Goal: Information Seeking & Learning: Learn about a topic

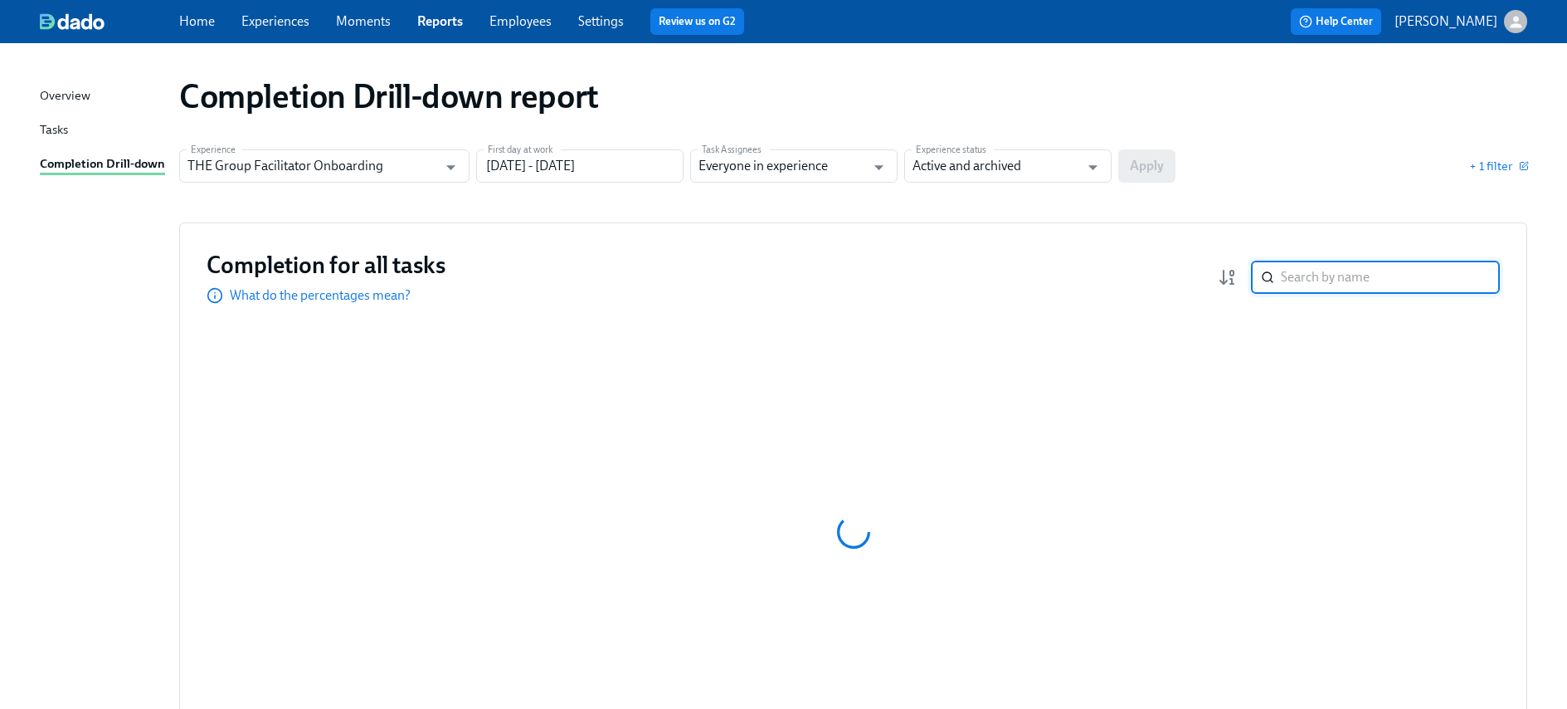
click at [1380, 283] on input "search" at bounding box center [1390, 277] width 219 height 33
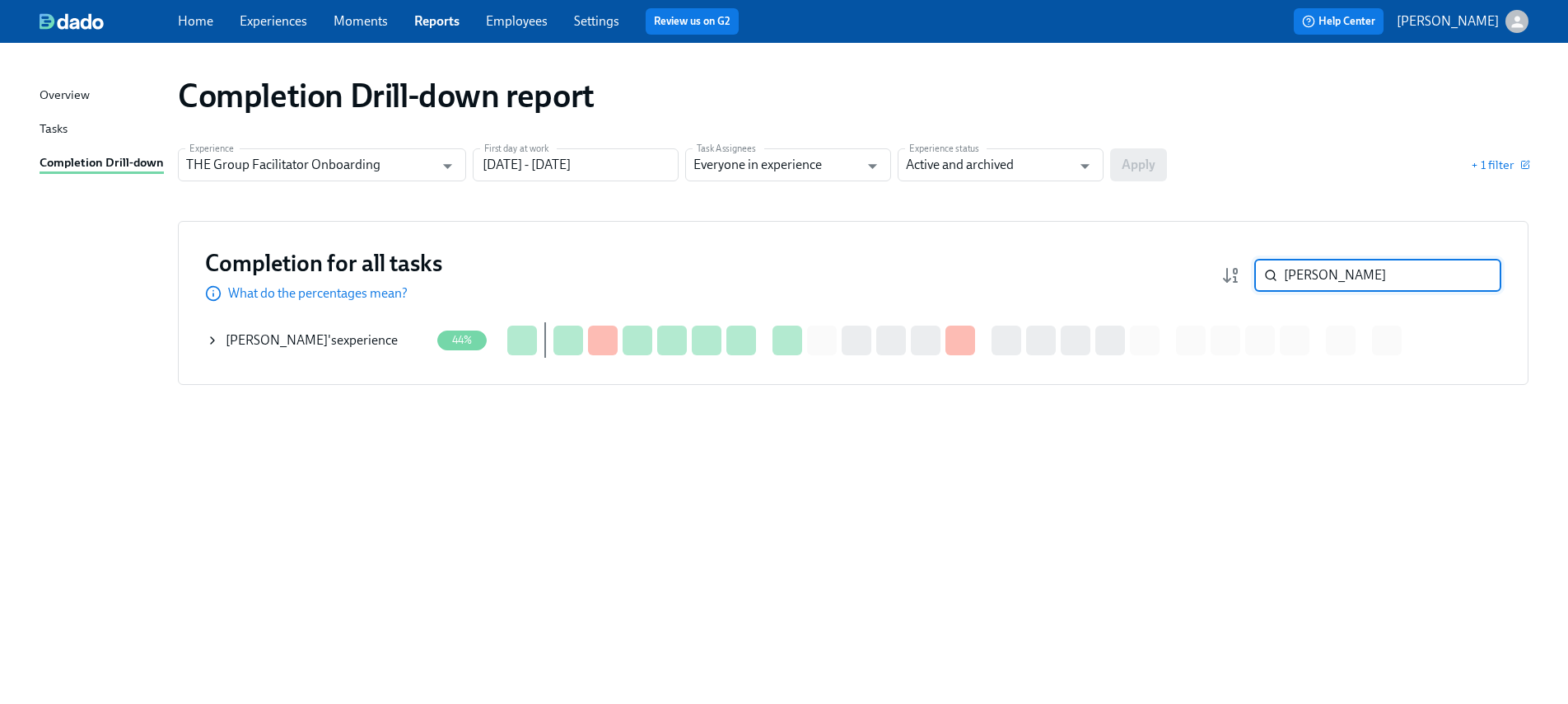
type input "[PERSON_NAME]"
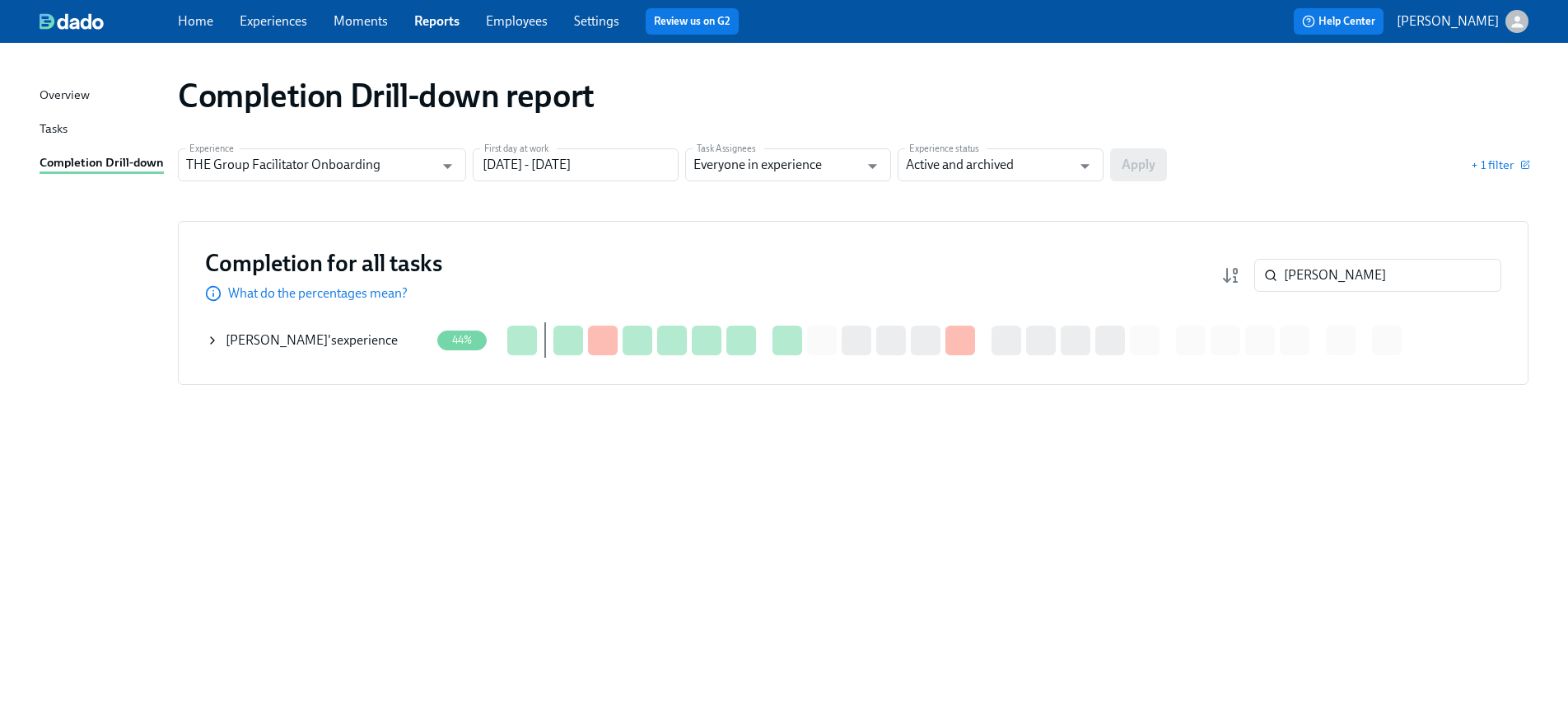
click at [295, 337] on div "[PERSON_NAME] 's experience" at bounding box center [311, 341] width 172 height 18
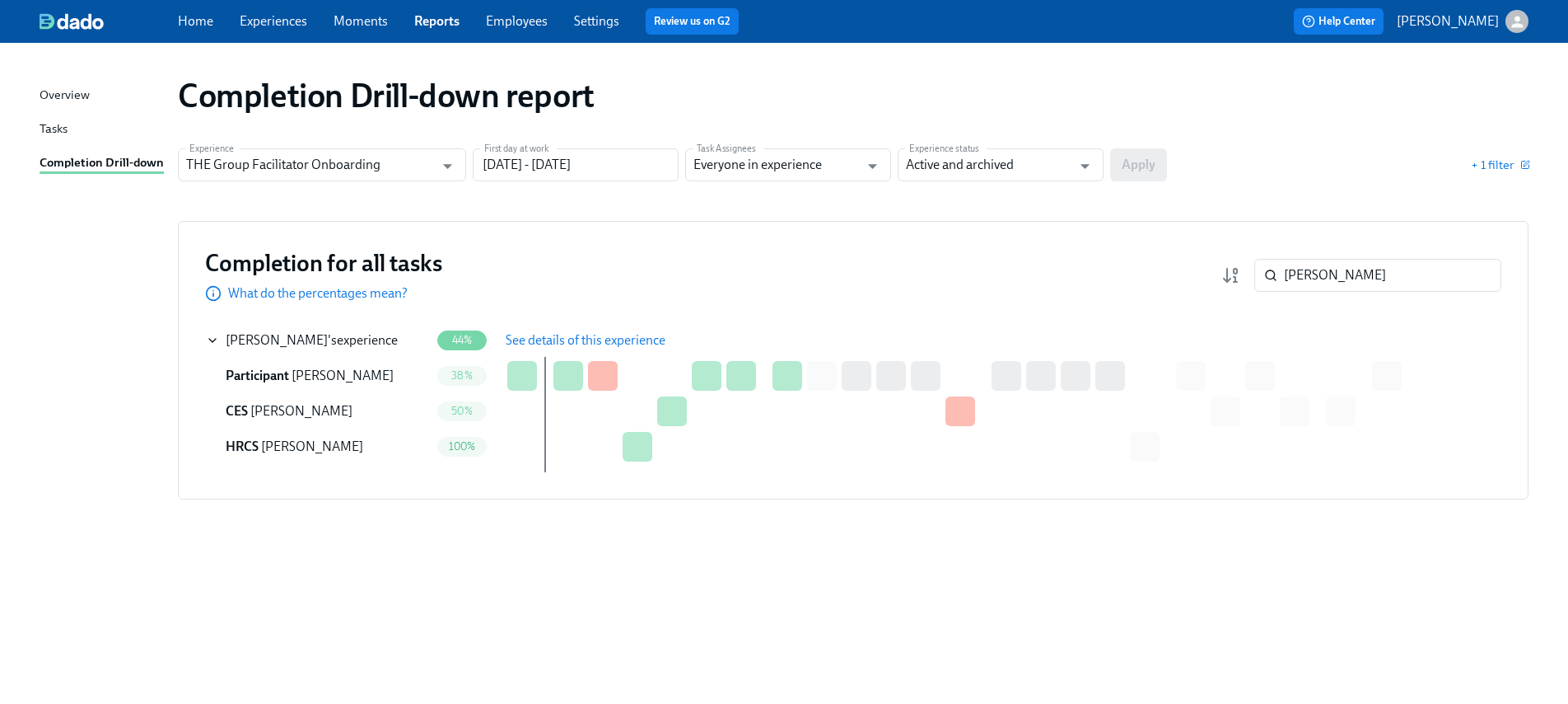
click at [532, 342] on span "See details of this experience" at bounding box center [585, 340] width 160 height 17
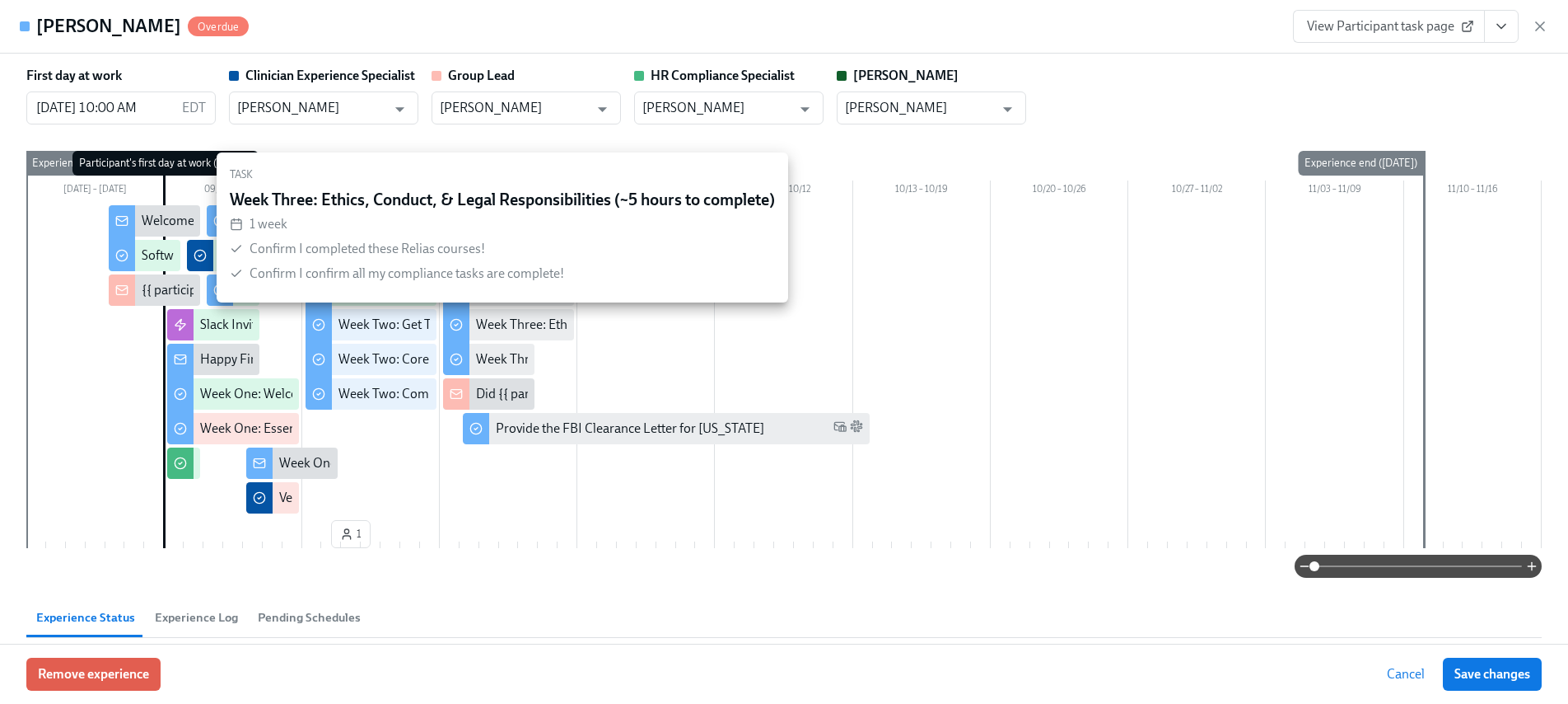
type input "[PERSON_NAME]"
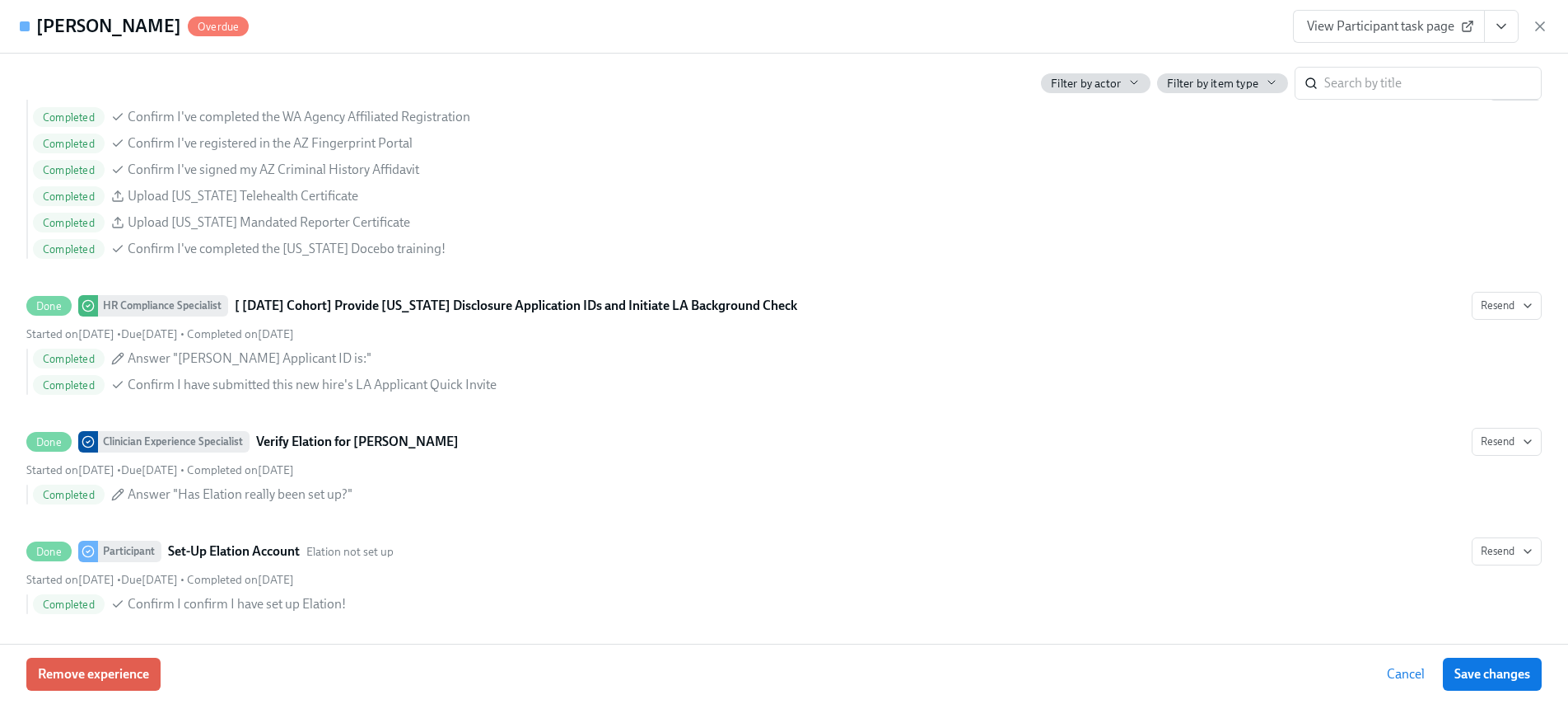
scroll to position [1488, 0]
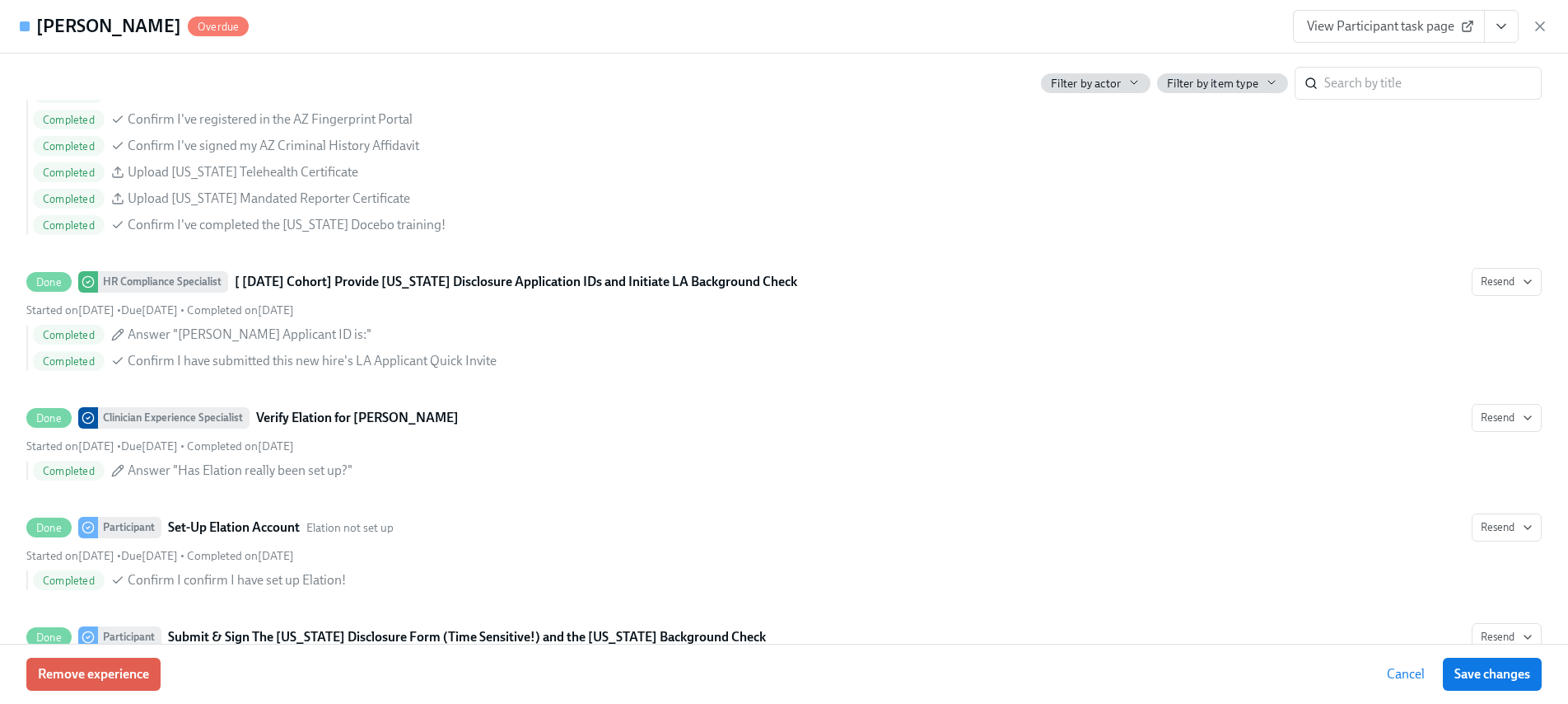
click at [1497, 27] on icon "View task page" at bounding box center [1501, 26] width 17 height 17
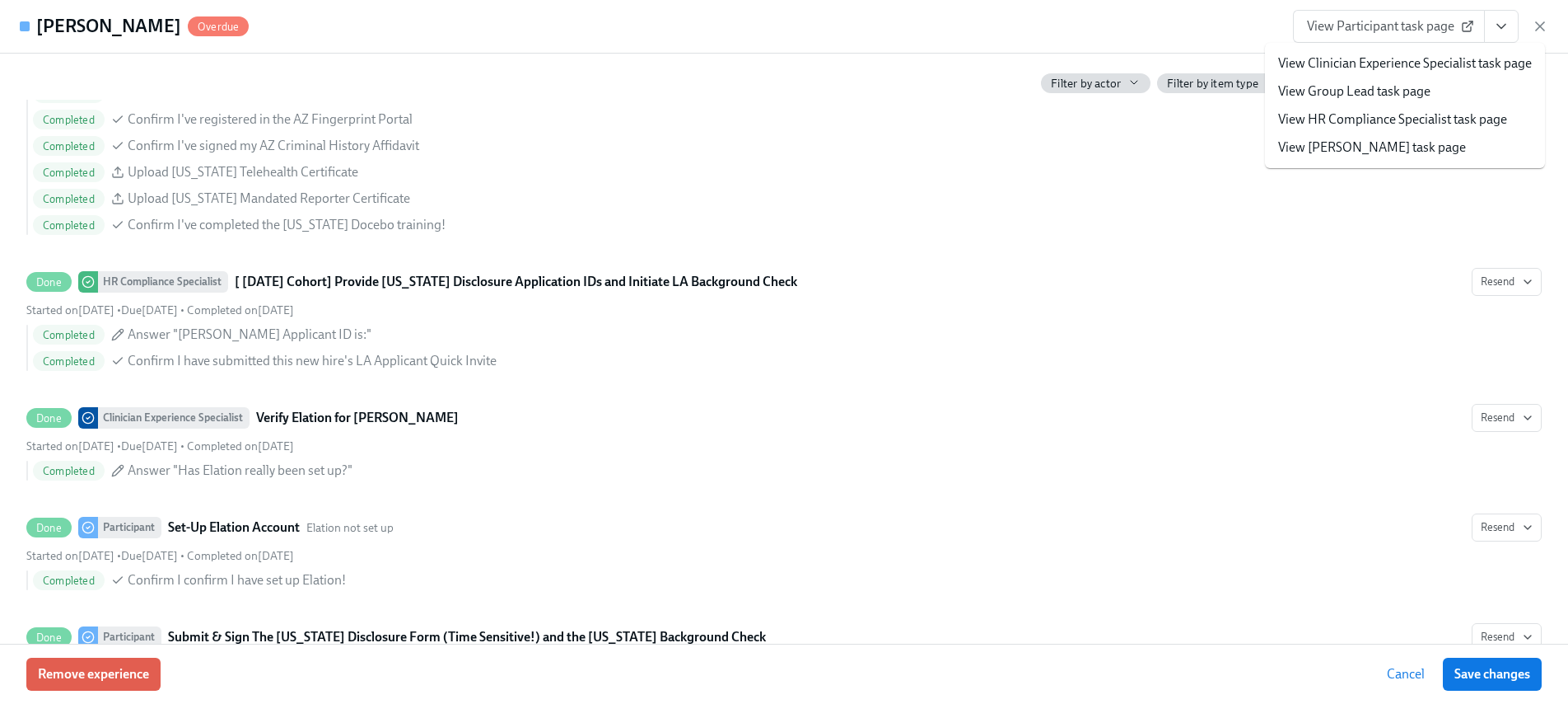
click at [1377, 114] on link "View HR Compliance Specialist task page" at bounding box center [1392, 119] width 229 height 18
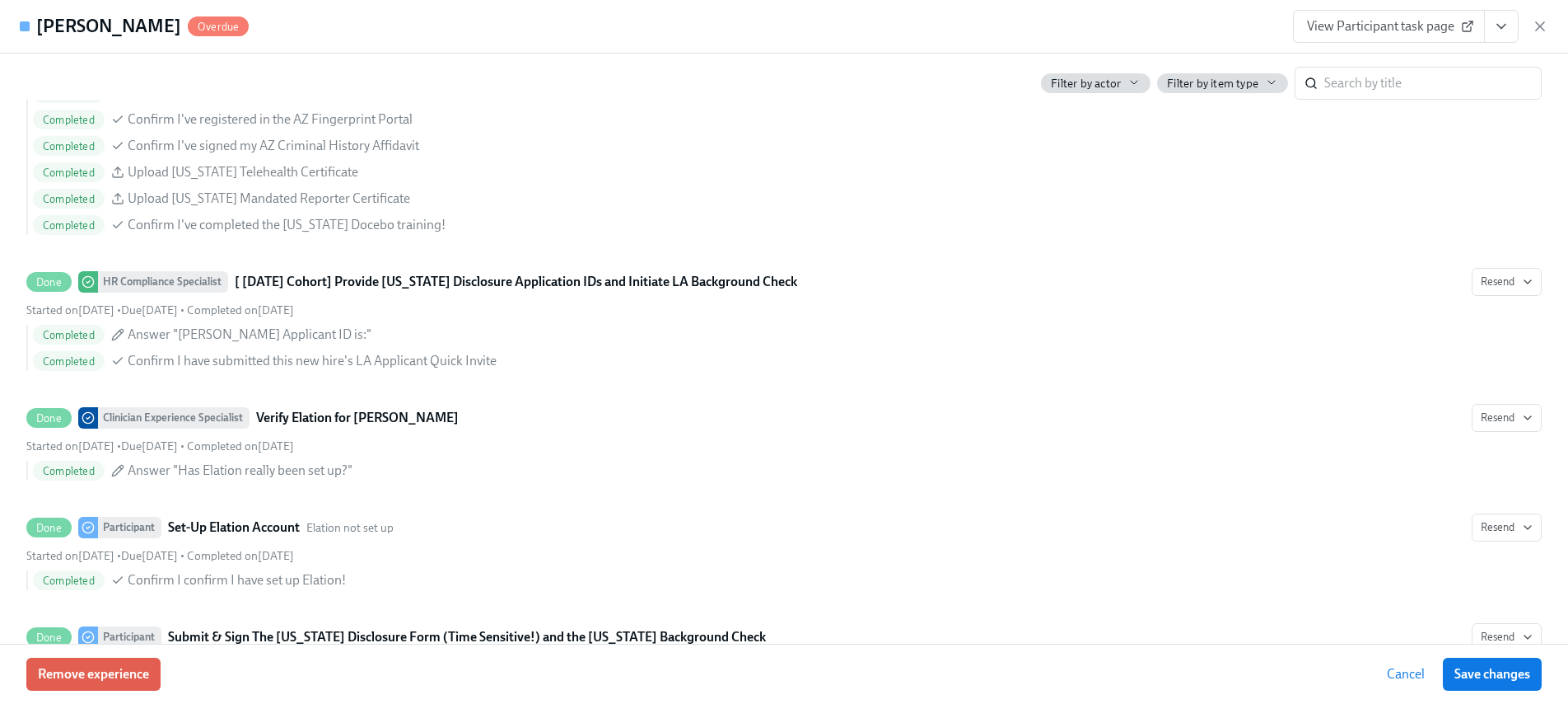
click at [1497, 25] on icon "View task page" at bounding box center [1501, 27] width 8 height 4
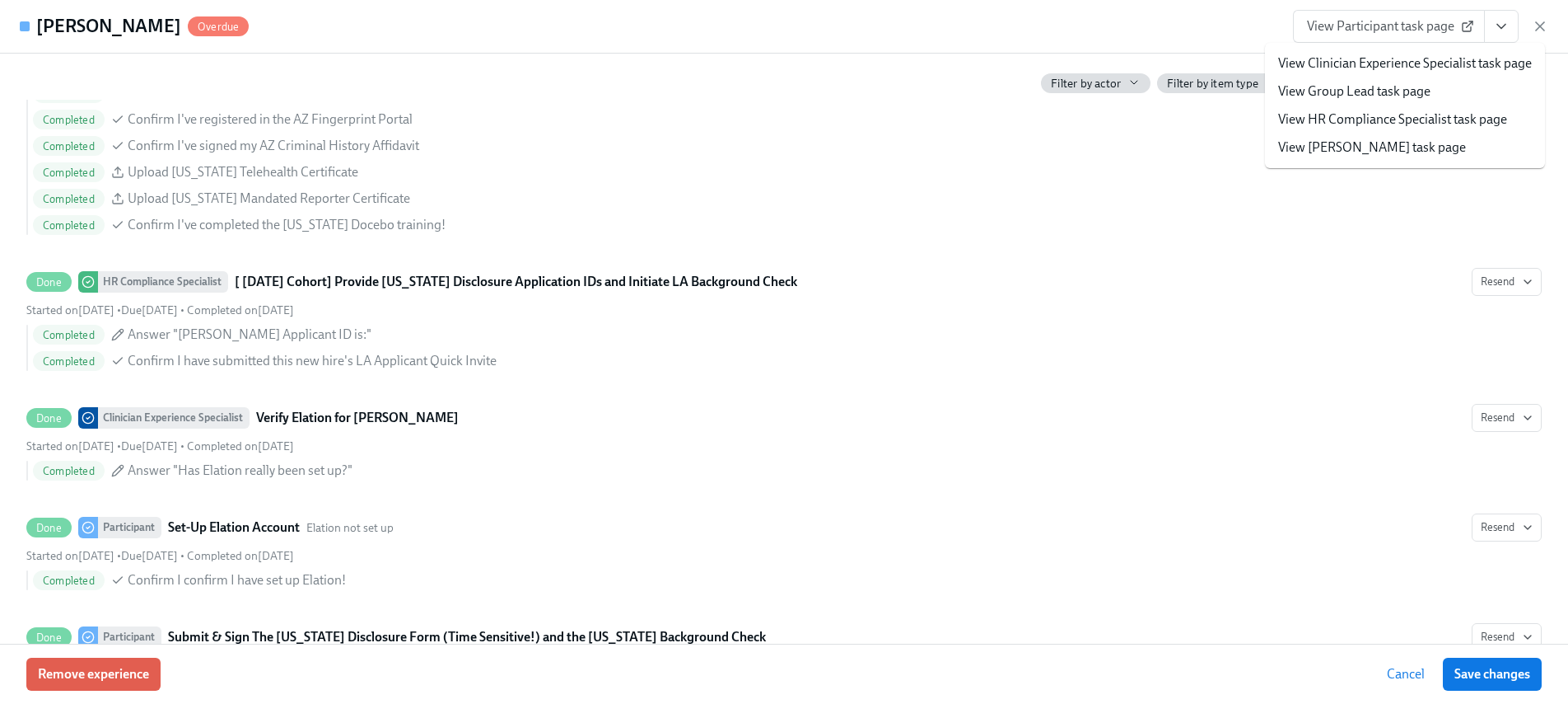
click at [1346, 24] on span "View Participant task page" at bounding box center [1388, 26] width 164 height 17
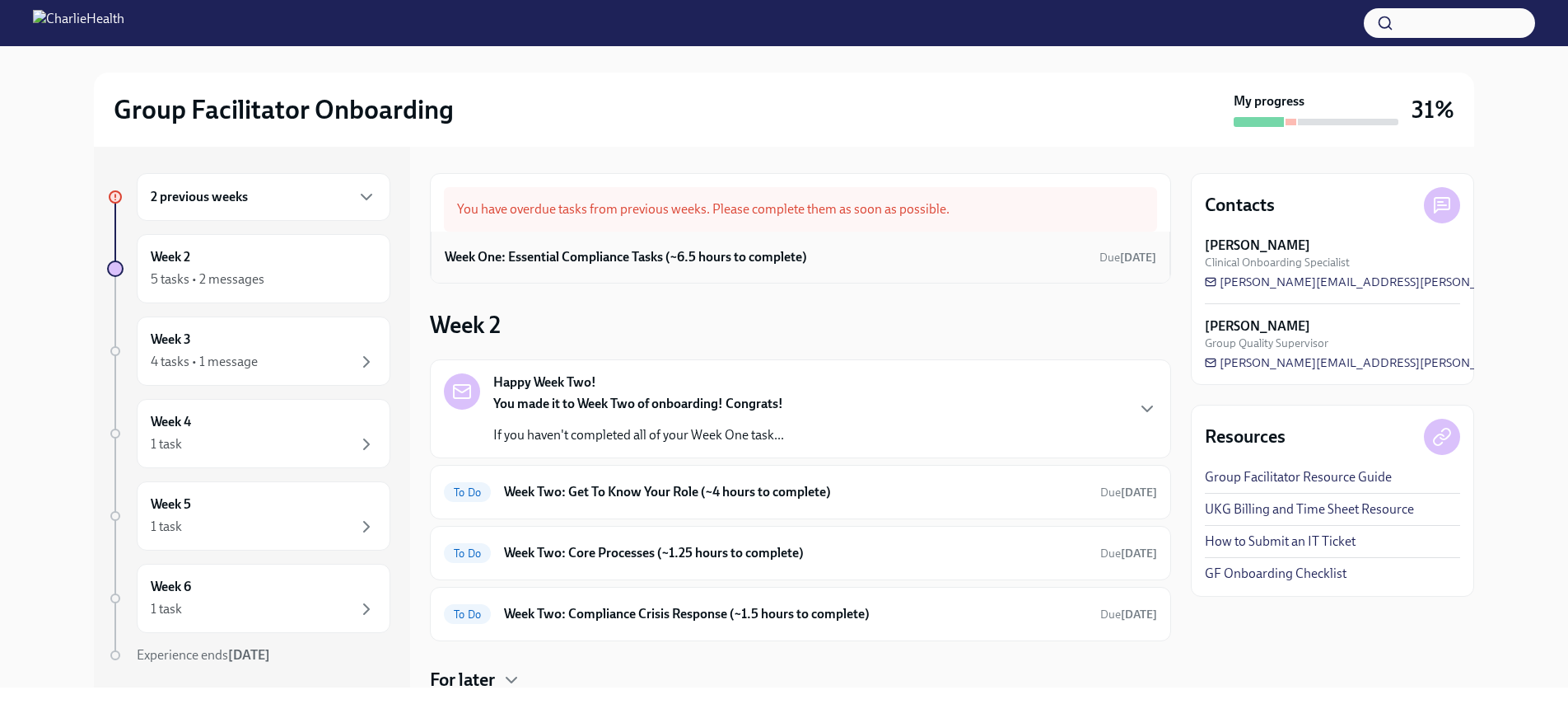
click at [599, 239] on div "Week One: Essential Compliance Tasks (~6.5 hours to complete) Due 2 days ago" at bounding box center [800, 256] width 739 height 51
click at [602, 248] on h6 "Week One: Essential Compliance Tasks (~6.5 hours to complete)" at bounding box center [625, 257] width 362 height 18
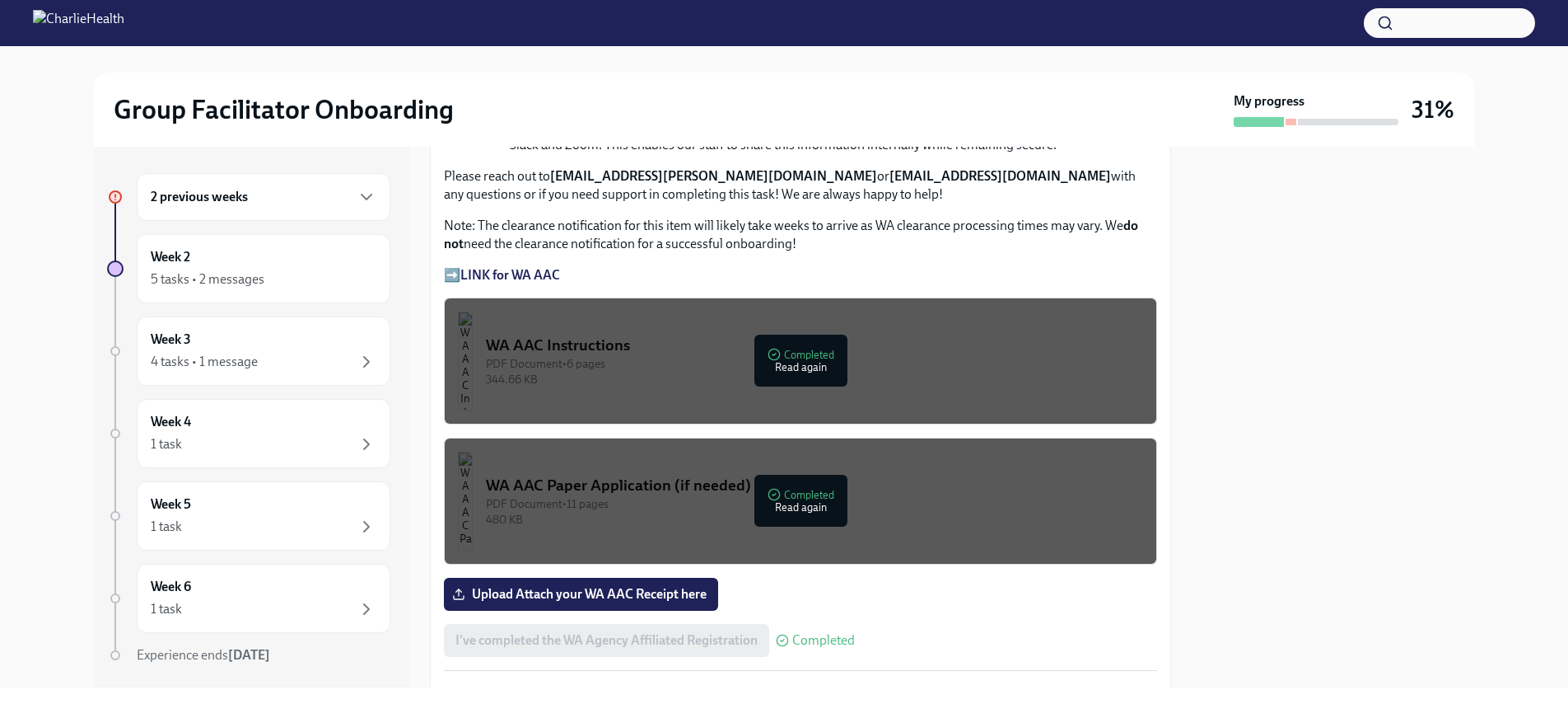
scroll to position [1207, 0]
